Goal: Browse casually

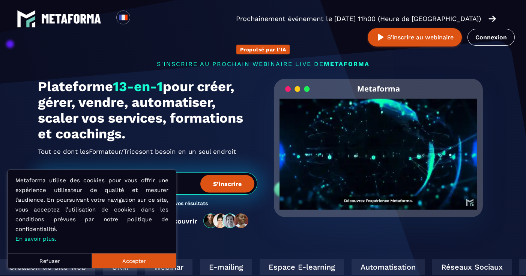
click at [117, 128] on h1 "Plateforme 13-en-1 pour créer, gérer, vendre, automatiser, scaler vos services,…" at bounding box center [148, 110] width 220 height 63
click at [125, 259] on button "Accepter" at bounding box center [134, 260] width 84 height 15
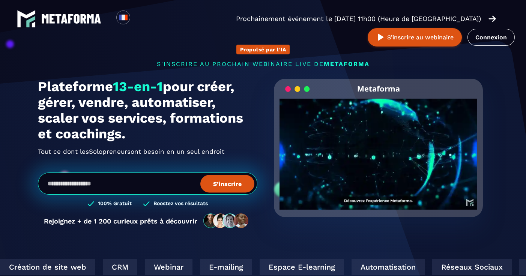
click at [154, 185] on input "email" at bounding box center [148, 184] width 220 height 22
drag, startPoint x: 39, startPoint y: 94, endPoint x: 136, endPoint y: 139, distance: 106.2
click at [136, 139] on h1 "Plateforme 13-en-1 pour créer, gérer, vendre, automatiser, scaler vos services,…" at bounding box center [148, 110] width 220 height 63
click at [153, 145] on div "Plateforme 13-en-1 pour créer, gérer, vendre, automatiser, scaler vos services,…" at bounding box center [148, 118] width 220 height 79
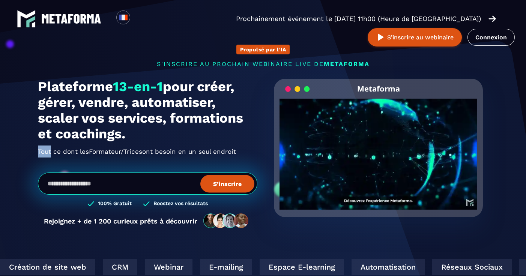
click at [153, 145] on div "Plateforme 13-en-1 pour créer, gérer, vendre, automatiser, scaler vos services,…" at bounding box center [148, 118] width 220 height 79
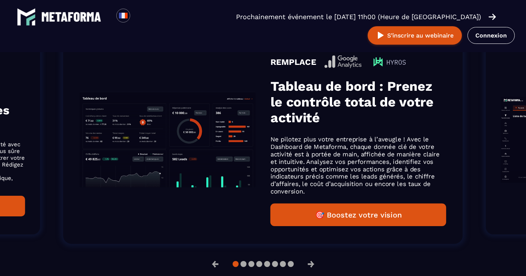
scroll to position [553, 0]
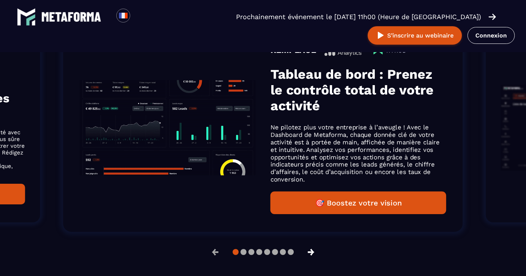
click at [314, 261] on button "→" at bounding box center [311, 252] width 20 height 18
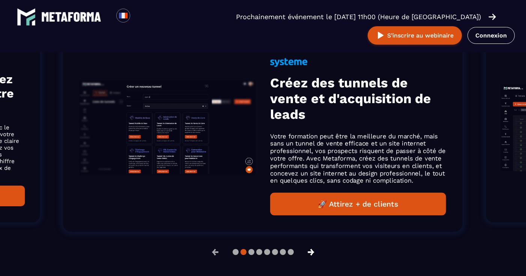
click at [314, 261] on button "→" at bounding box center [311, 252] width 20 height 18
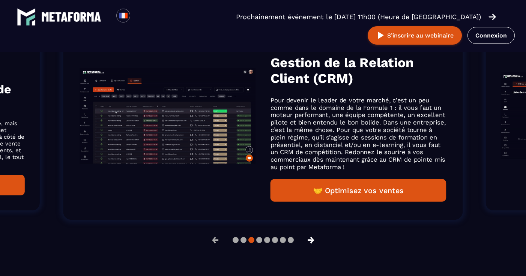
scroll to position [541, 0]
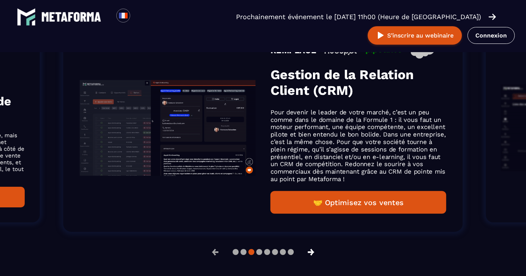
click at [314, 261] on button "→" at bounding box center [311, 252] width 20 height 18
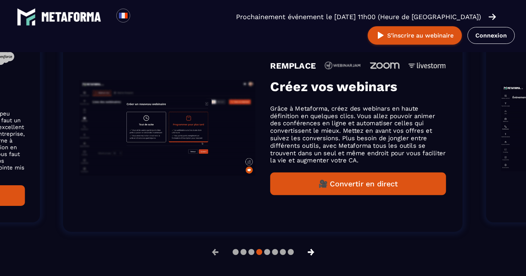
click at [314, 261] on button "→" at bounding box center [311, 252] width 20 height 18
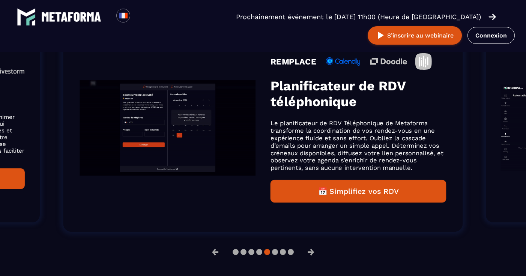
scroll to position [0, 0]
